Goal: Task Accomplishment & Management: Use online tool/utility

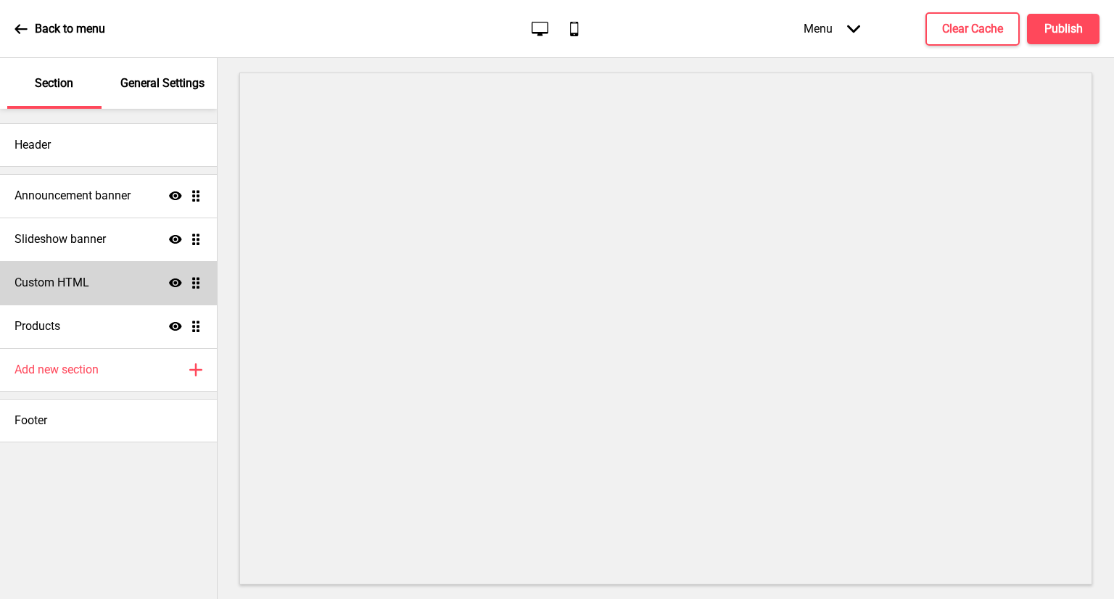
click at [87, 277] on h4 "Custom HTML" at bounding box center [52, 283] width 75 height 16
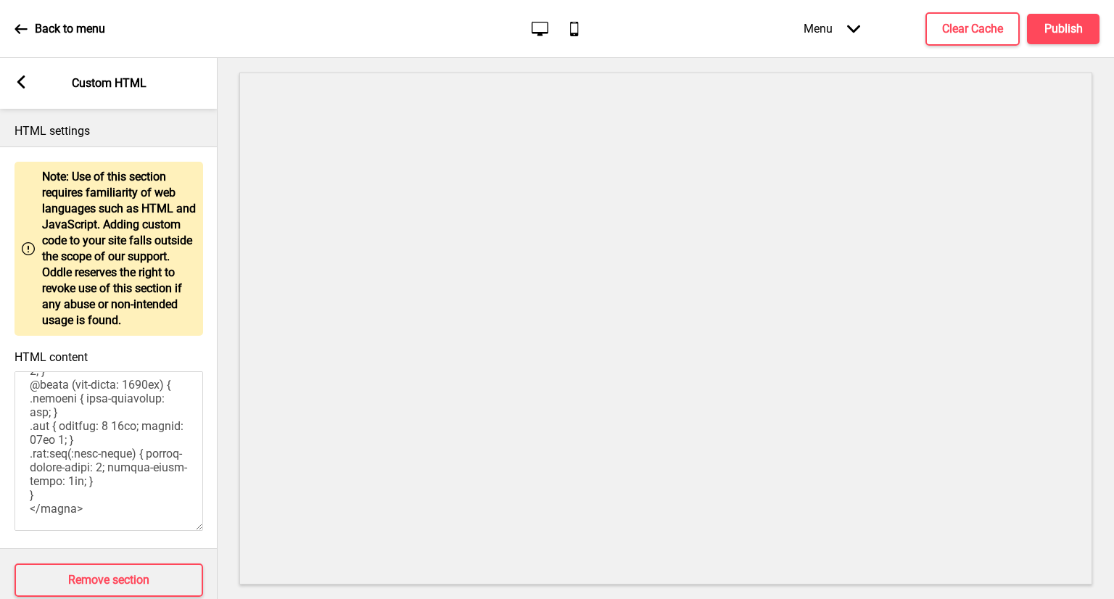
scroll to position [39, 0]
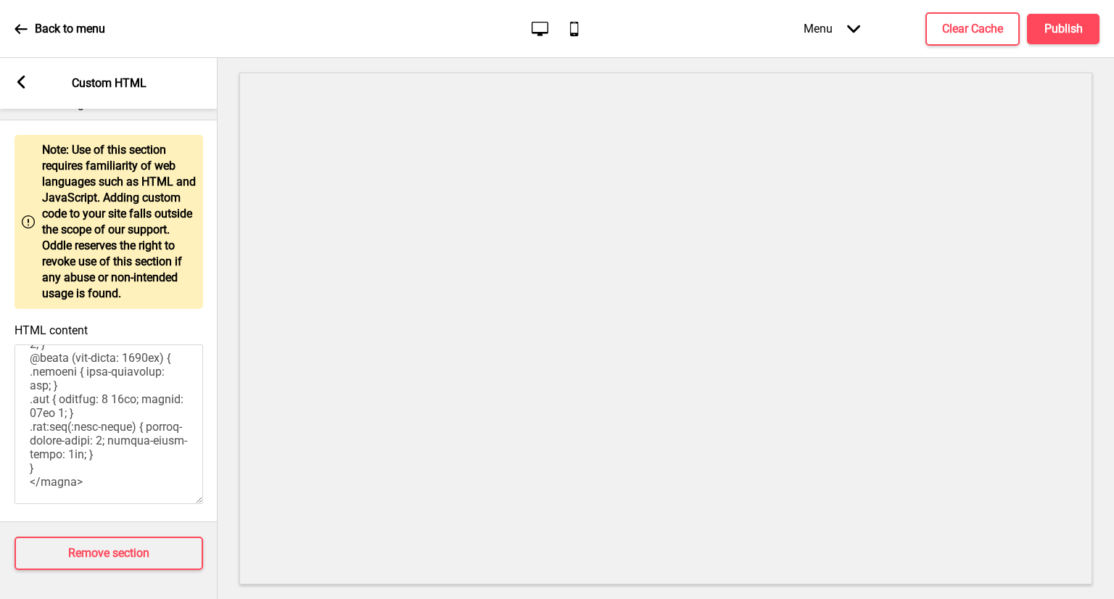
drag, startPoint x: 26, startPoint y: 387, endPoint x: 289, endPoint y: 632, distance: 359.7
click at [289, 598] on html "Back to menu Desktop Mobile Menu Arrow down Product Page Store Information Chec…" at bounding box center [557, 299] width 1114 height 599
paste textarea
type textarea "<style> /* Please replace #announcement-x with another id if you are using more…"
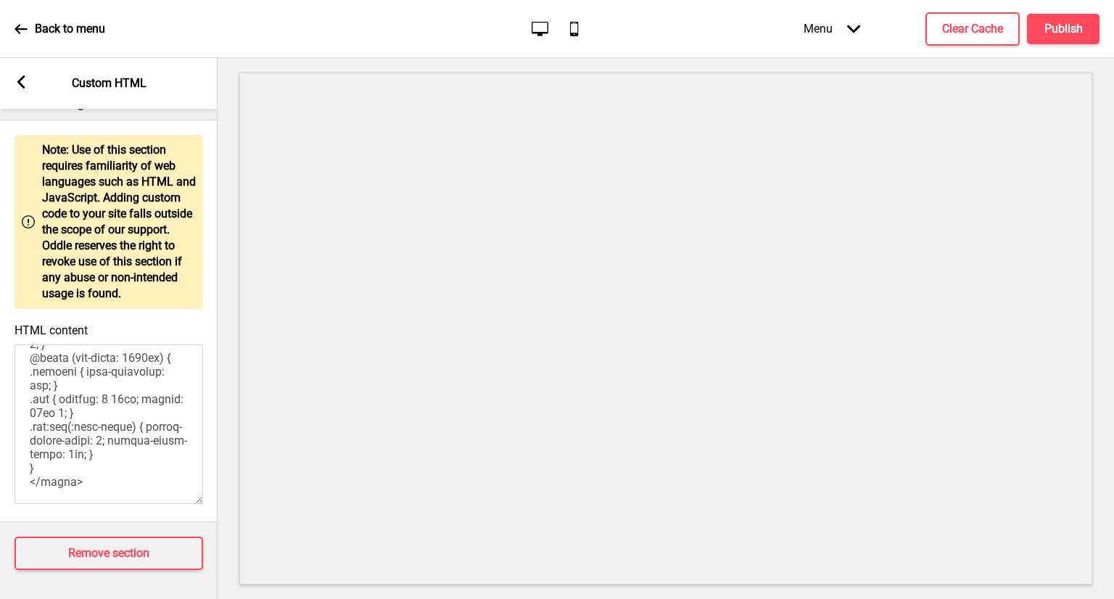
click at [27, 82] on div "Arrow left Custom HTML" at bounding box center [109, 83] width 218 height 51
click at [15, 86] on rect at bounding box center [21, 81] width 13 height 13
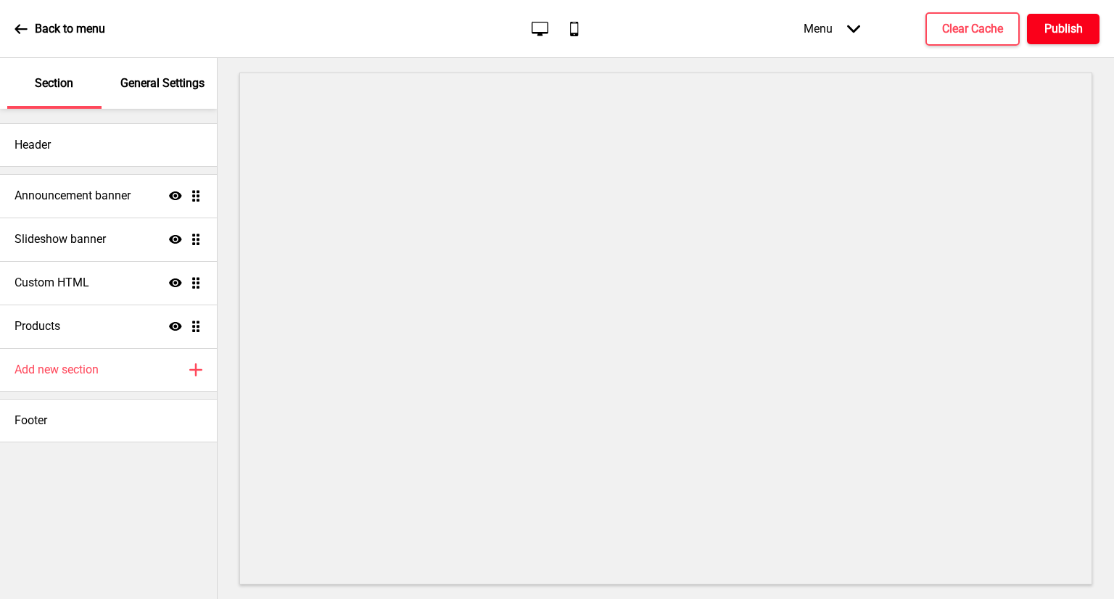
click at [1050, 33] on h4 "Publish" at bounding box center [1063, 29] width 38 height 16
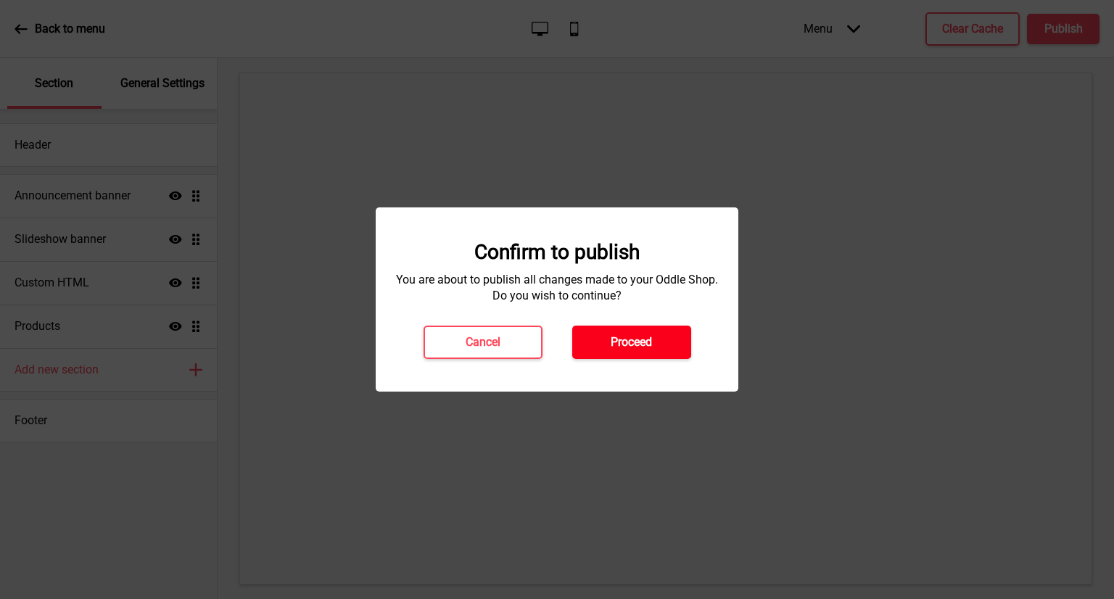
click at [627, 337] on h4 "Proceed" at bounding box center [631, 342] width 41 height 16
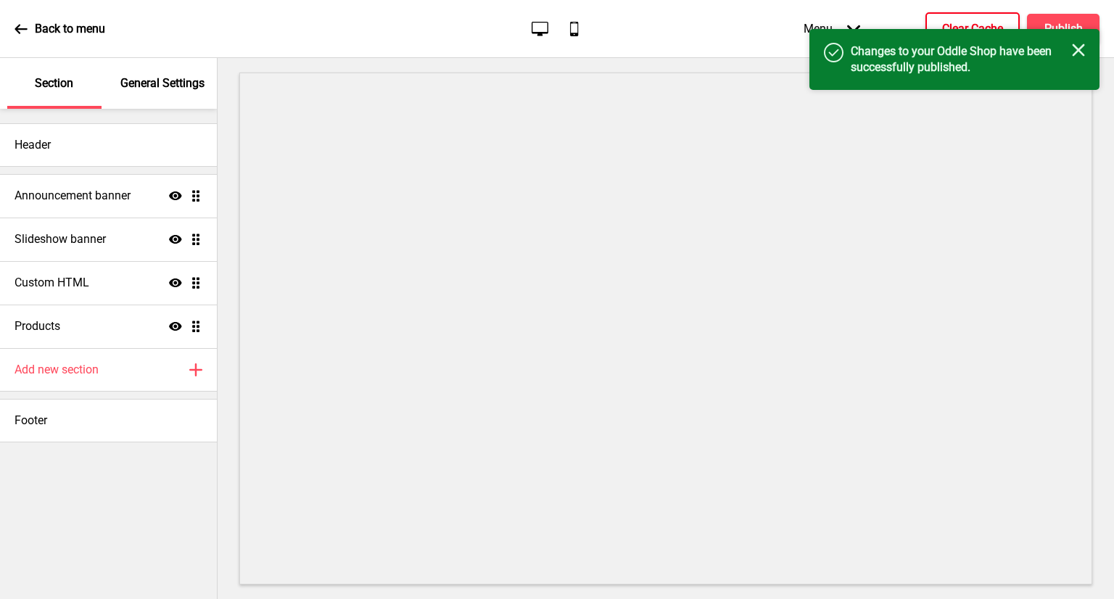
click at [967, 22] on h4 "Clear Cache" at bounding box center [972, 29] width 61 height 16
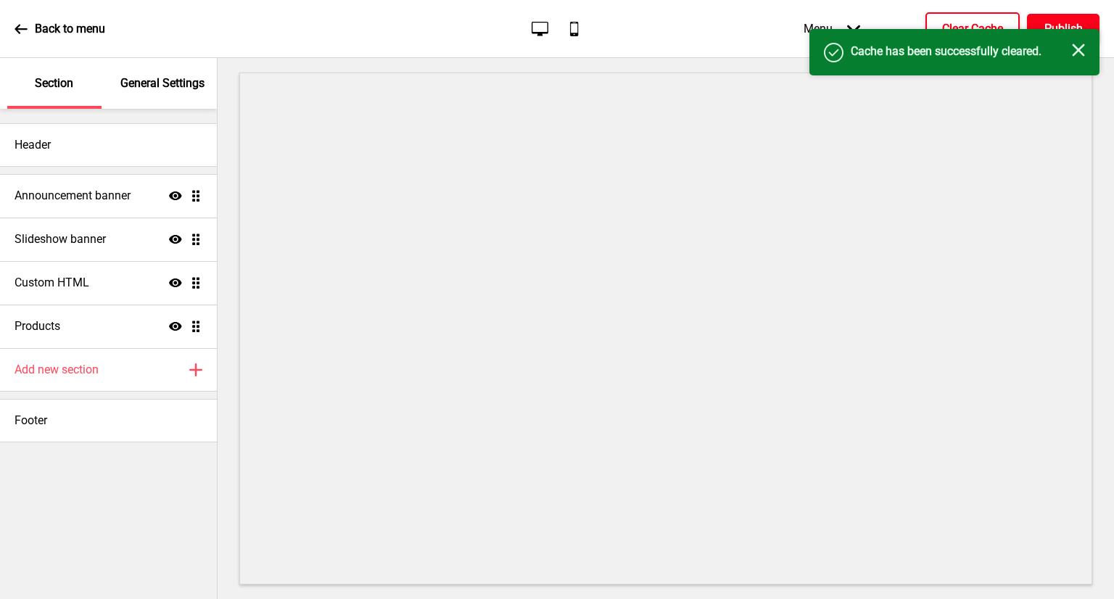
click at [1066, 24] on h4 "Publish" at bounding box center [1063, 29] width 38 height 16
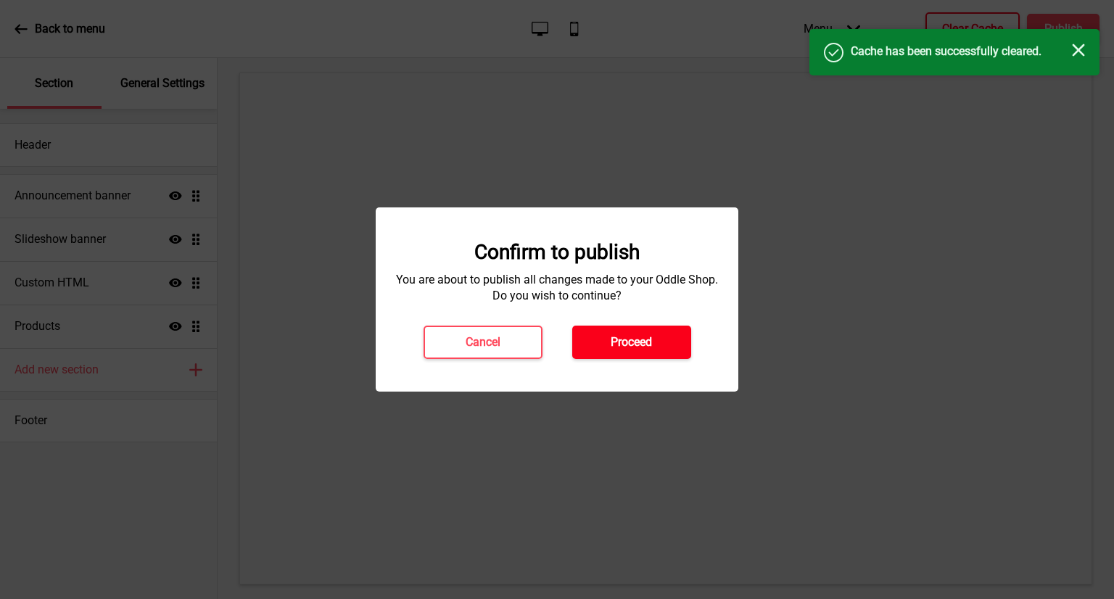
click at [663, 339] on button "Proceed" at bounding box center [631, 342] width 119 height 33
